Goal: Register for event/course

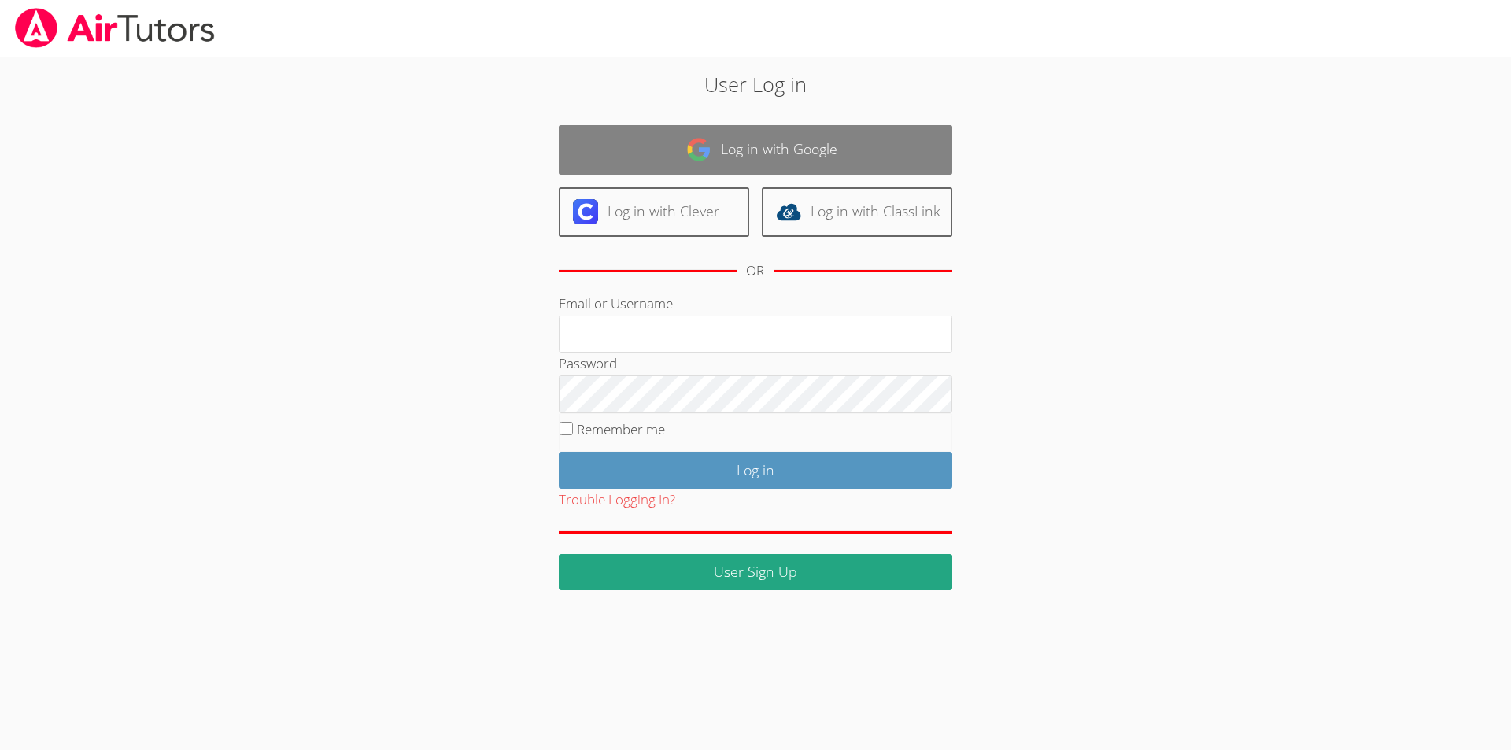
click at [729, 142] on link "Log in with Google" at bounding box center [755, 150] width 393 height 50
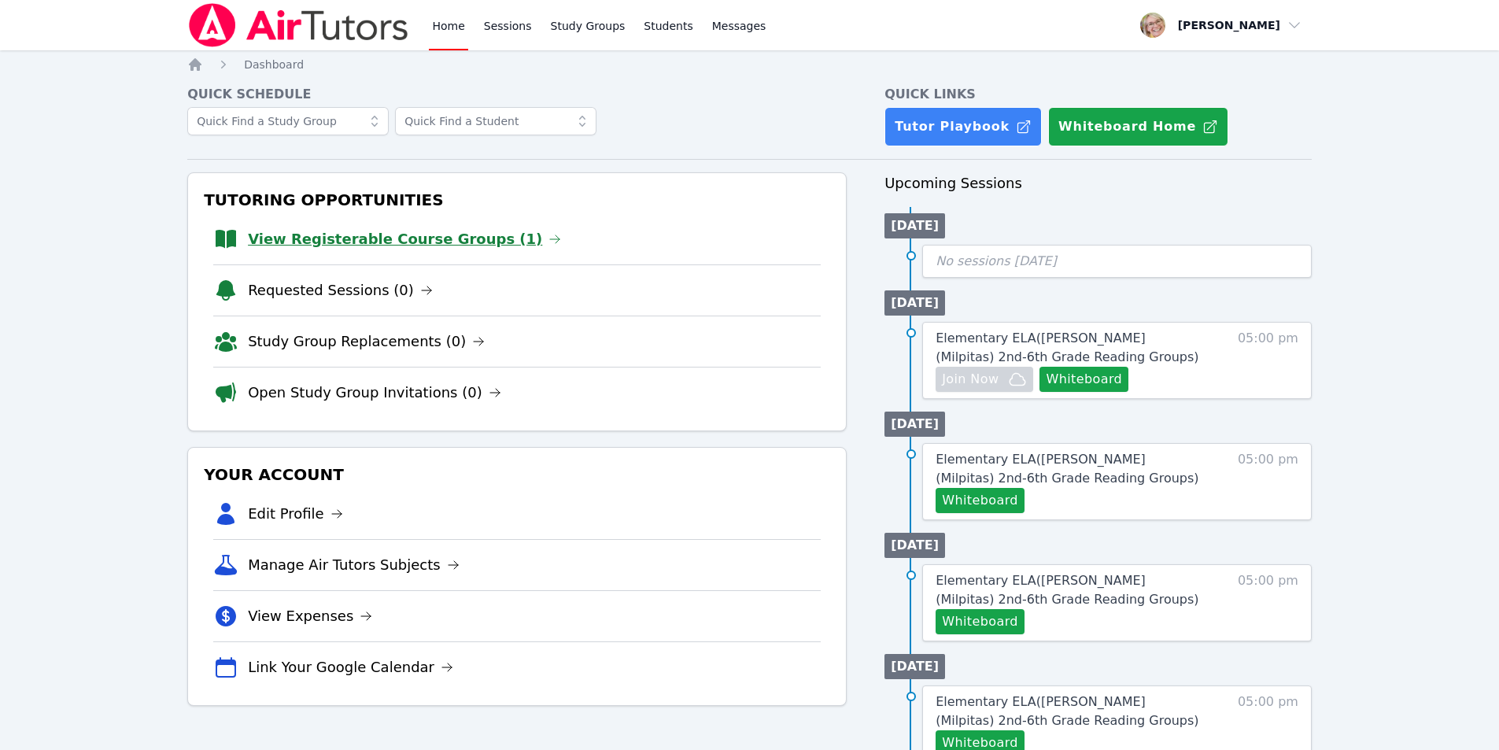
click at [473, 241] on link "View Registerable Course Groups (1)" at bounding box center [404, 239] width 313 height 22
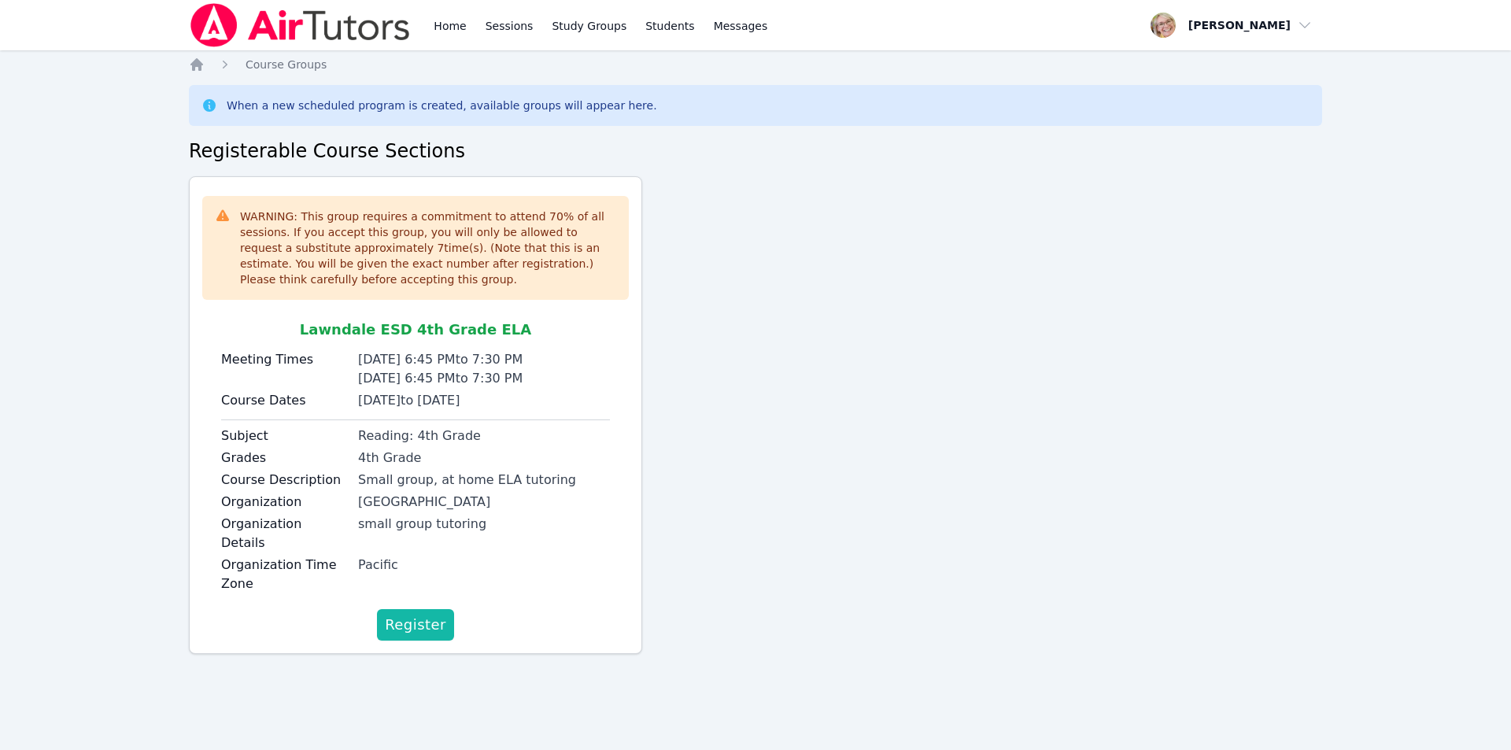
click at [425, 614] on span "Register" at bounding box center [415, 625] width 61 height 22
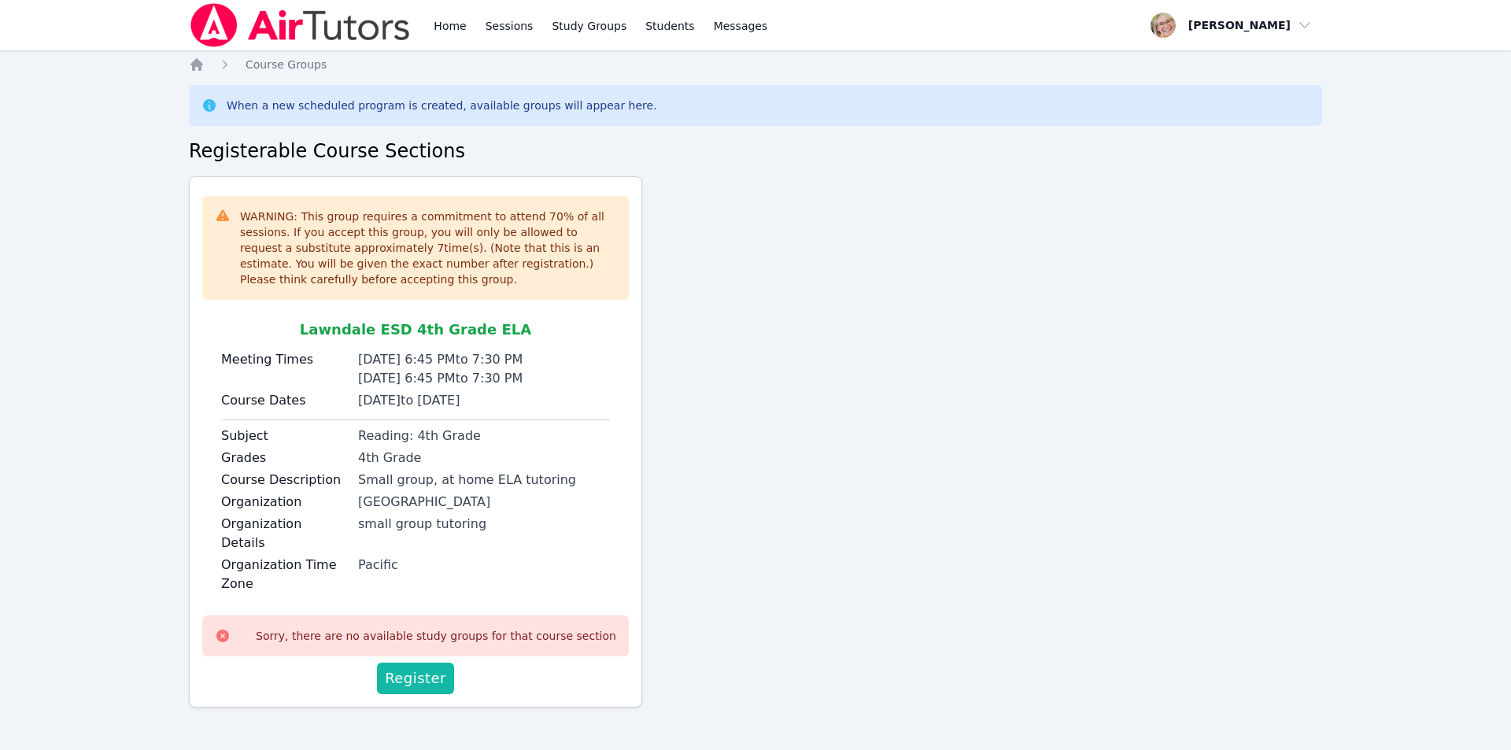
click at [418, 667] on span "Register" at bounding box center [415, 678] width 61 height 22
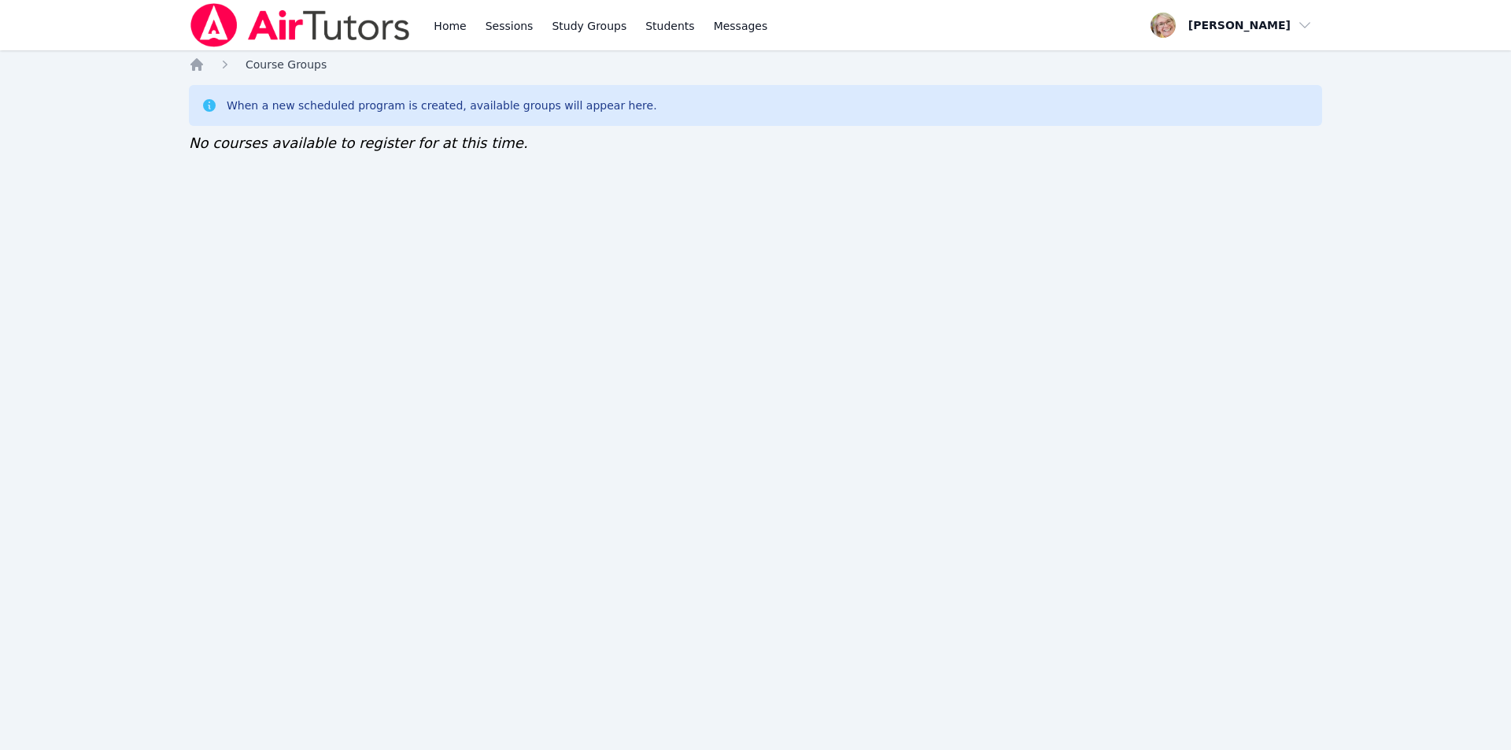
click at [286, 64] on span "Course Groups" at bounding box center [285, 64] width 81 height 13
click at [291, 63] on span "Course Groups" at bounding box center [285, 64] width 81 height 13
click at [268, 70] on span "Course Groups" at bounding box center [285, 64] width 81 height 13
click at [498, 28] on link "Sessions" at bounding box center [509, 25] width 54 height 50
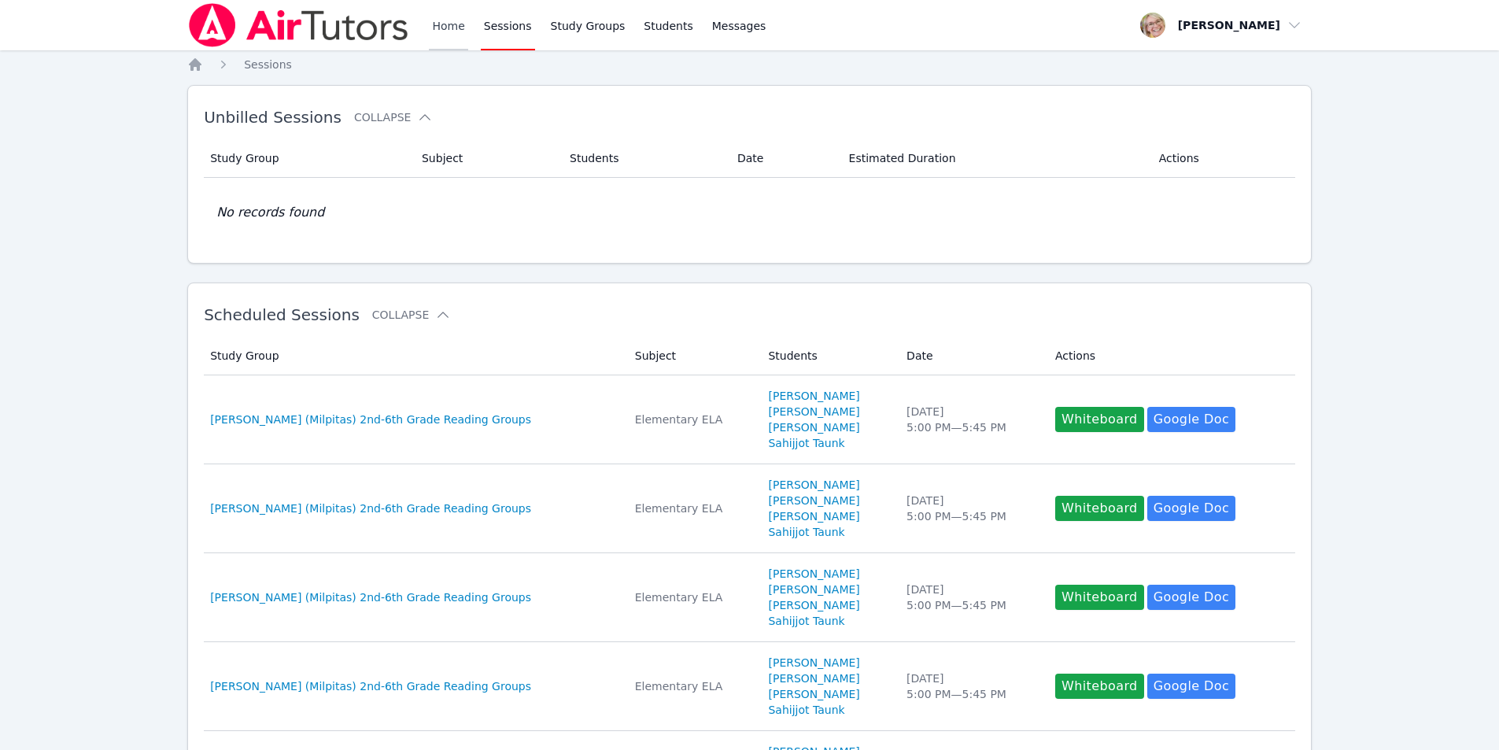
click at [435, 26] on link "Home" at bounding box center [448, 25] width 39 height 50
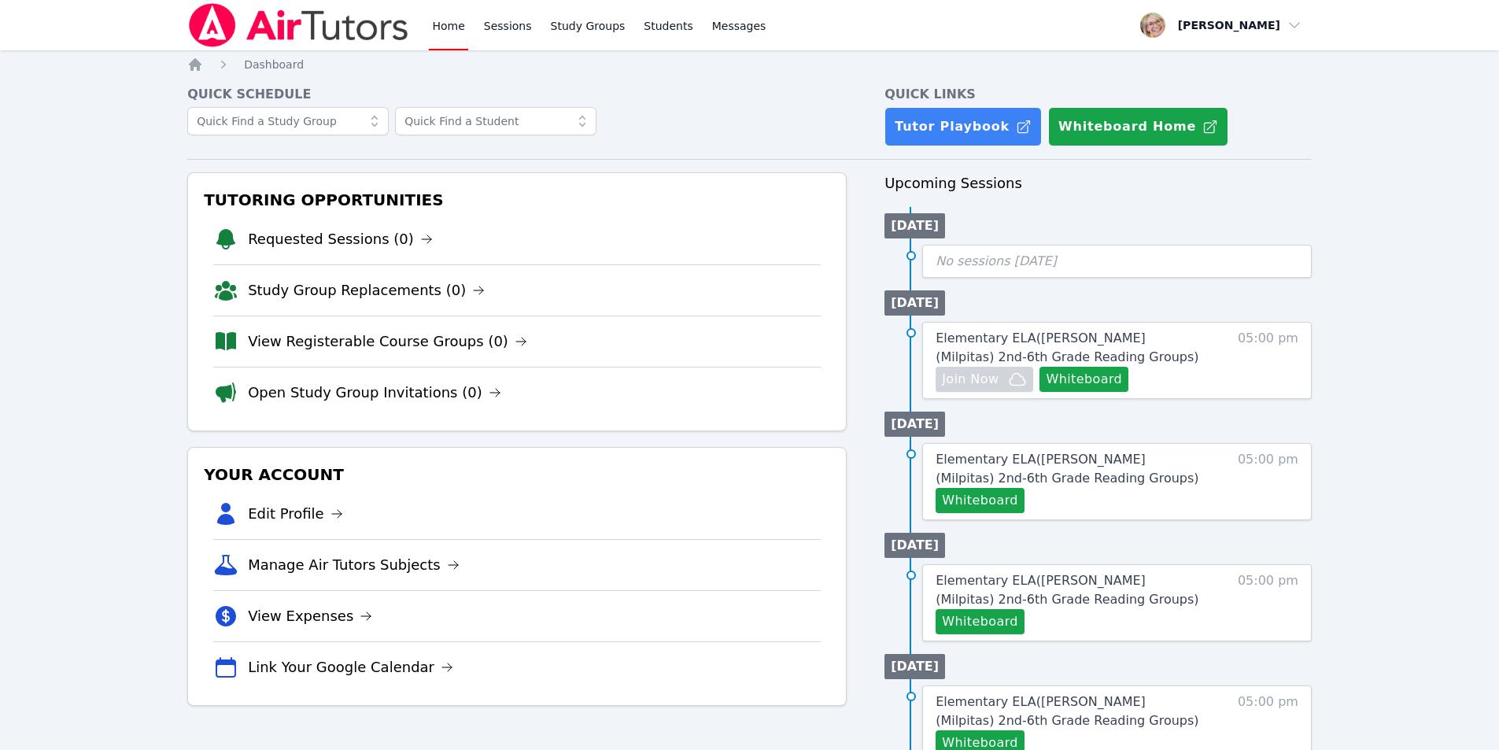
click at [1395, 452] on div "Home Sessions Study Groups Students Messages Open user menu Debra Jordan Open m…" at bounding box center [749, 688] width 1499 height 1376
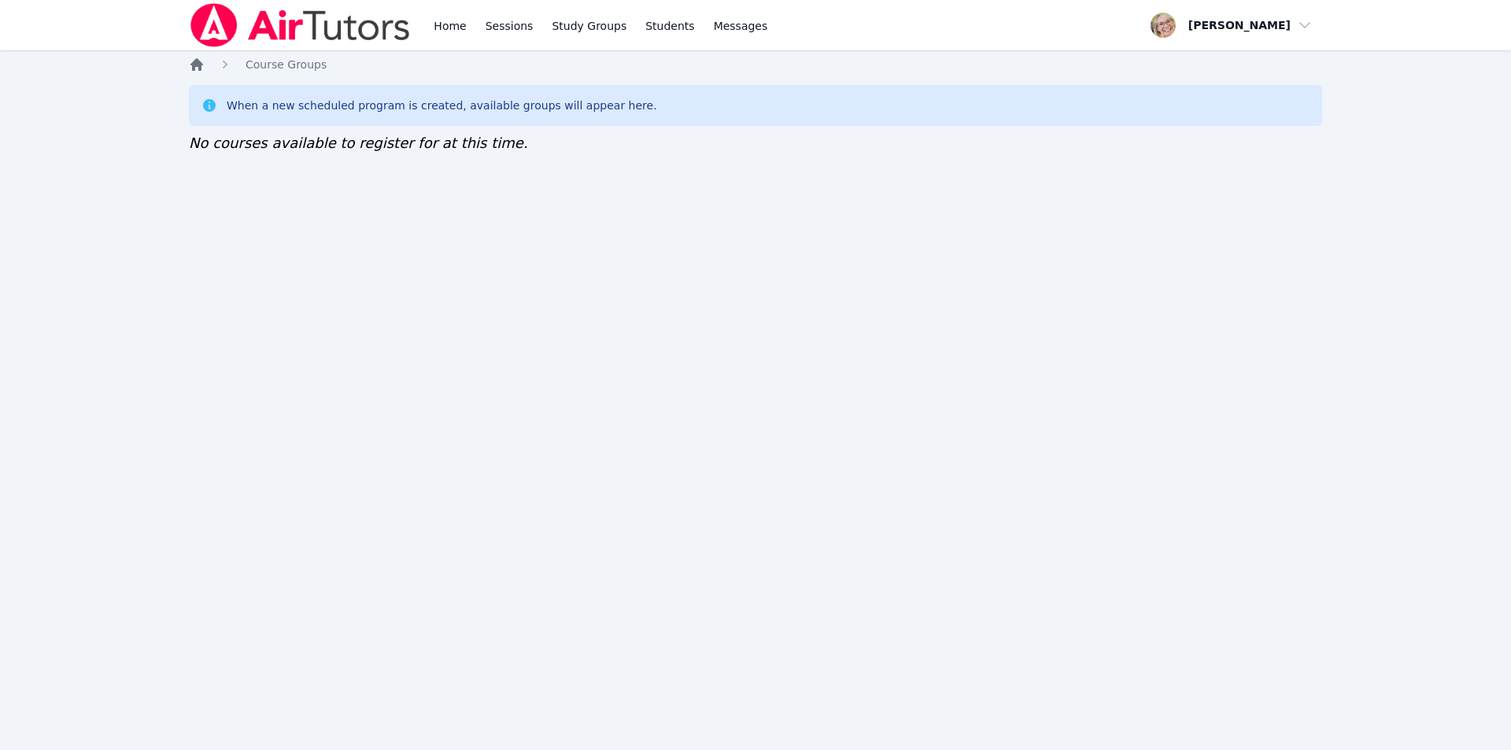
click at [192, 65] on icon "Breadcrumb" at bounding box center [196, 64] width 13 height 13
